Goal: Task Accomplishment & Management: Complete application form

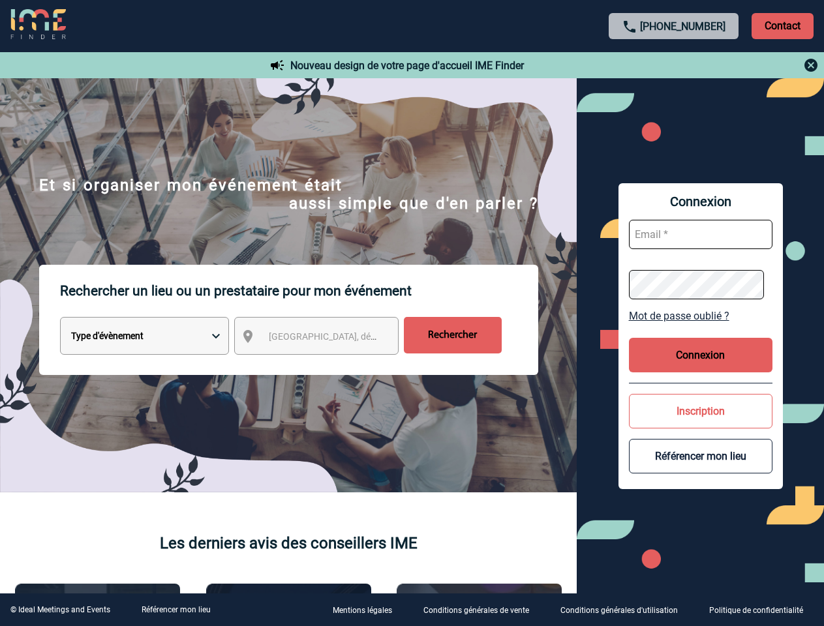
click at [412, 313] on p "Rechercher un lieu ou un prestataire pour mon événement" at bounding box center [299, 291] width 478 height 52
click at [782, 25] on p "Contact" at bounding box center [783, 26] width 62 height 26
click at [674, 65] on div at bounding box center [674, 65] width 290 height 16
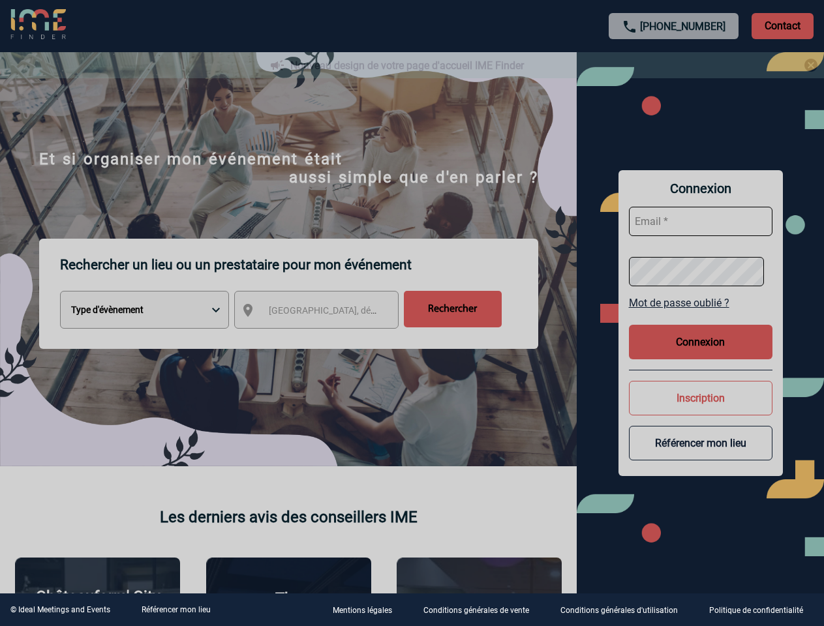
click at [328, 339] on div at bounding box center [412, 313] width 824 height 626
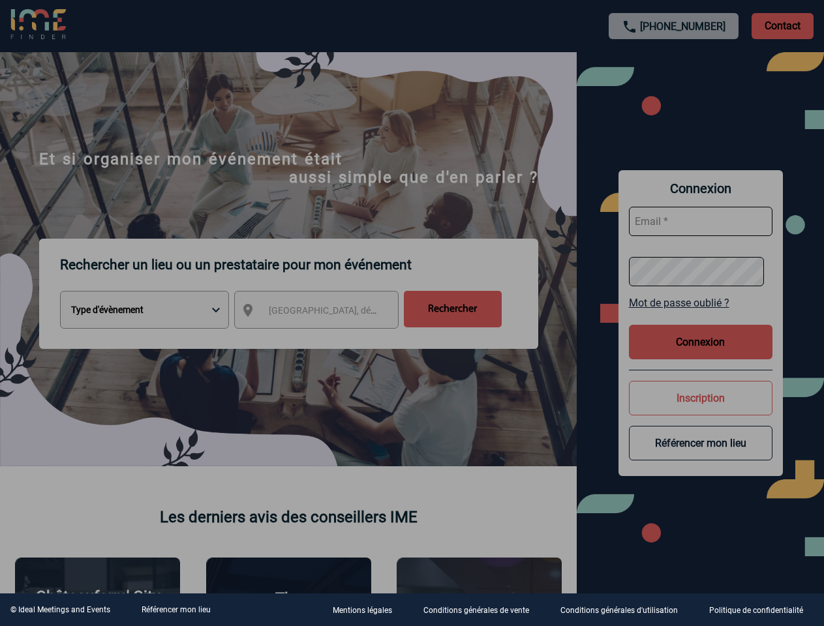
click at [701, 316] on div at bounding box center [412, 313] width 824 height 626
click at [701, 355] on div at bounding box center [412, 313] width 824 height 626
click at [701, 411] on div at bounding box center [412, 313] width 824 height 626
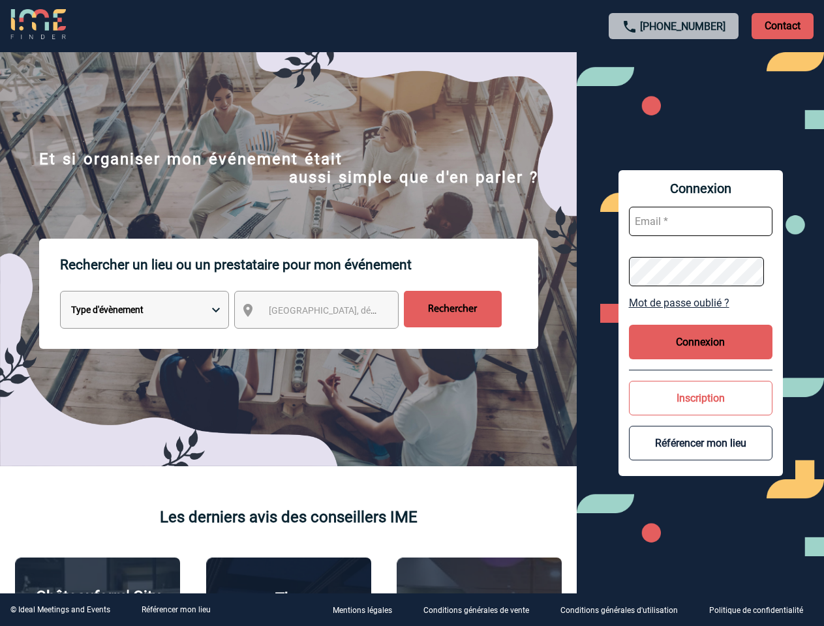
click at [701, 456] on button "Référencer mon lieu" at bounding box center [701, 443] width 144 height 35
click at [175, 610] on link "Référencer mon lieu" at bounding box center [176, 609] width 69 height 9
